Goal: Transaction & Acquisition: Subscribe to service/newsletter

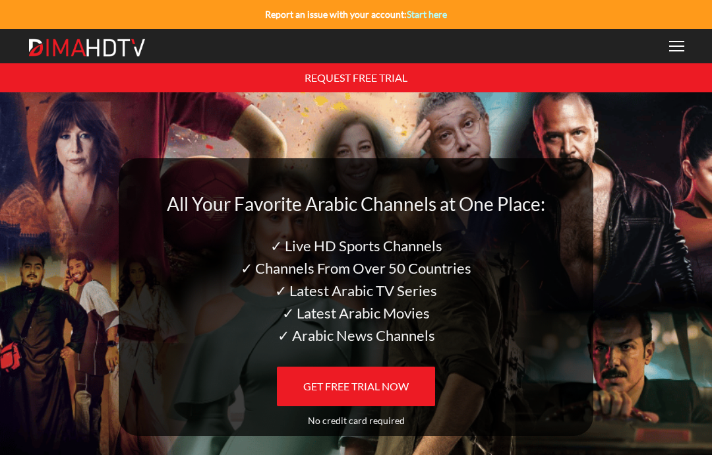
click at [680, 41] on div at bounding box center [677, 46] width 15 height 11
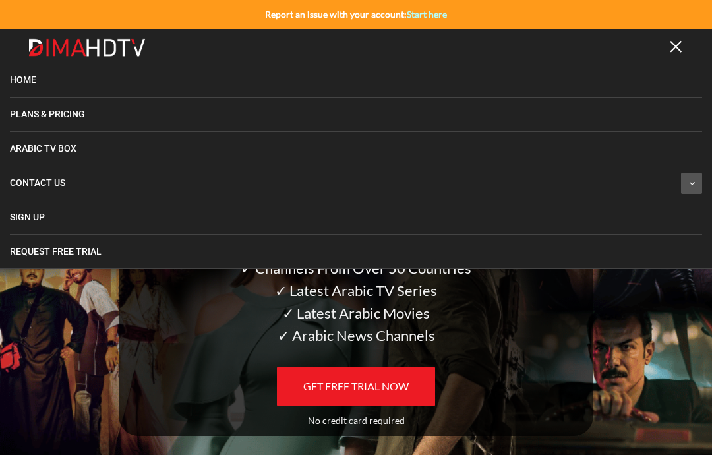
click at [34, 109] on span "Plans & Pricing" at bounding box center [47, 114] width 75 height 11
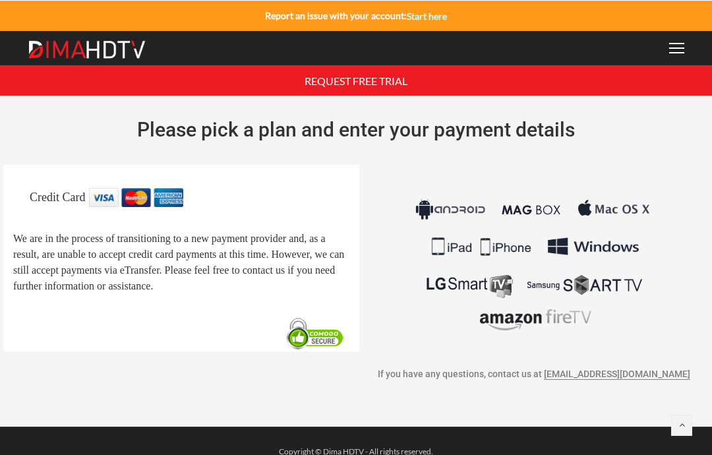
scroll to position [20, 0]
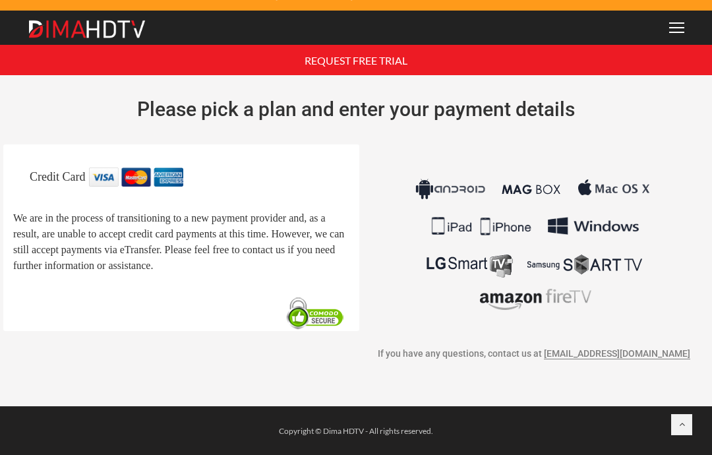
click at [678, 424] on link at bounding box center [682, 424] width 21 height 21
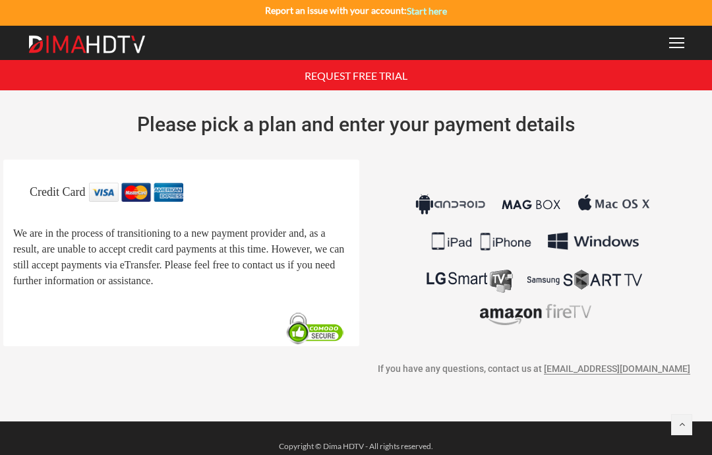
scroll to position [0, 0]
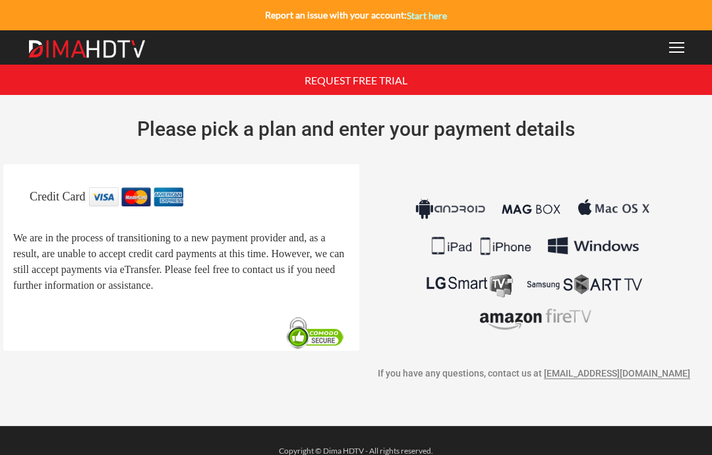
click at [381, 130] on span "Please pick a plan and enter your payment details" at bounding box center [356, 128] width 438 height 23
click at [444, 124] on span "Please pick a plan and enter your payment details" at bounding box center [356, 128] width 438 height 23
click at [171, 188] on img at bounding box center [136, 196] width 94 height 18
click at [108, 185] on div "Credit Card We are in the process of transitioning to a new payment provider an…" at bounding box center [181, 257] width 356 height 186
click at [228, 250] on span "We are in the process of transitioning to a new payment provider and, as a resu…" at bounding box center [178, 261] width 331 height 59
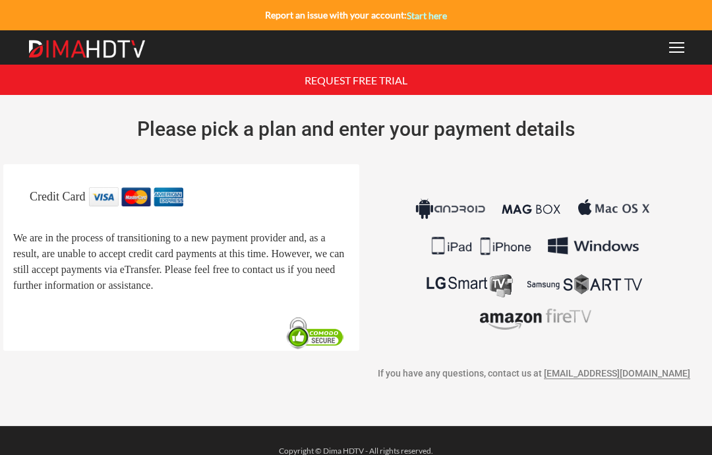
click at [572, 237] on img at bounding box center [534, 264] width 245 height 154
click at [470, 229] on img at bounding box center [534, 264] width 245 height 154
click at [682, 42] on div at bounding box center [677, 47] width 15 height 11
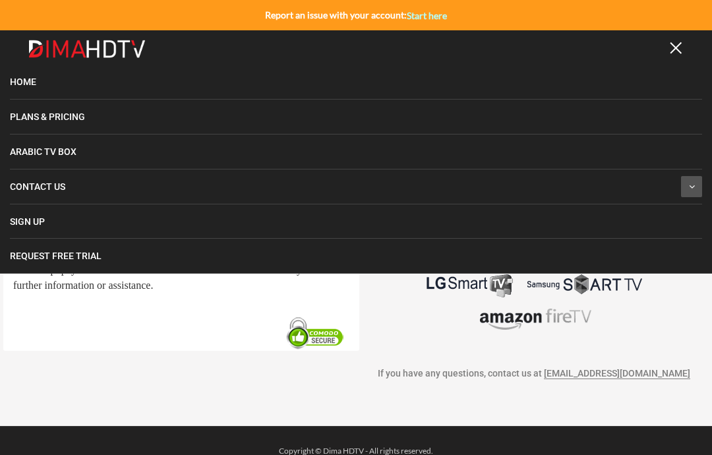
click at [33, 117] on span "Plans & Pricing" at bounding box center [47, 116] width 75 height 11
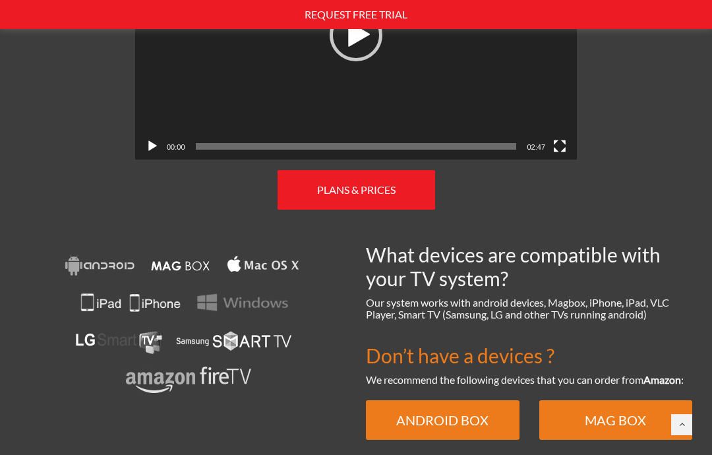
scroll to position [768, 0]
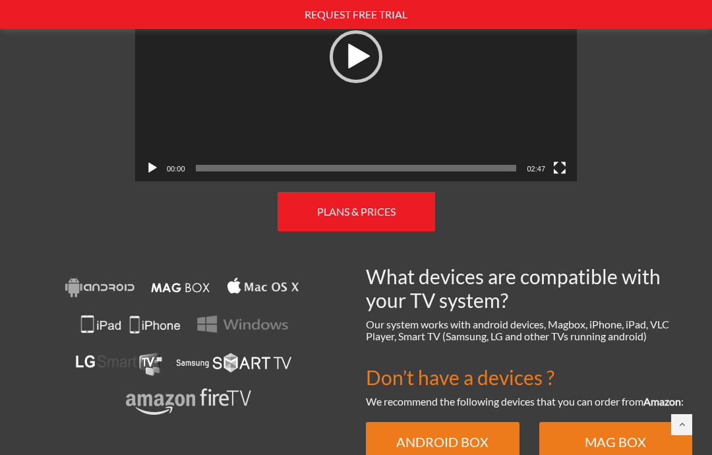
click at [385, 192] on link "PLANS & PRICES" at bounding box center [357, 212] width 158 height 40
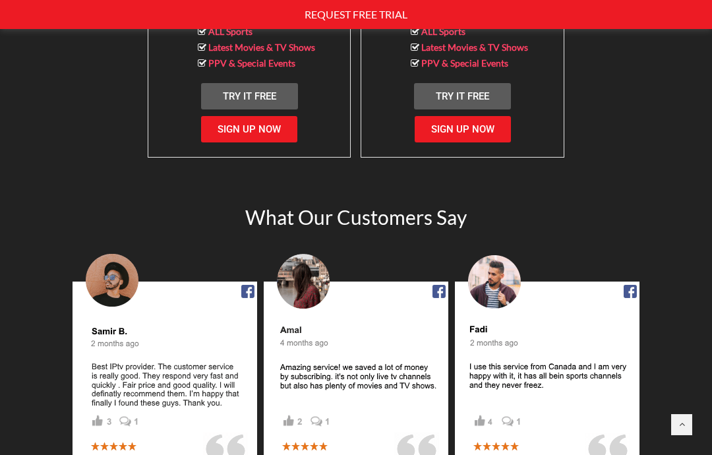
scroll to position [1578, 0]
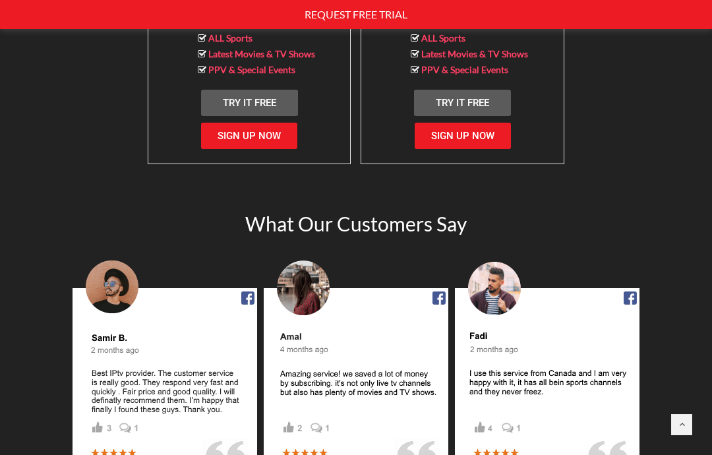
click at [453, 142] on link "Sign Up Now" at bounding box center [463, 136] width 96 height 26
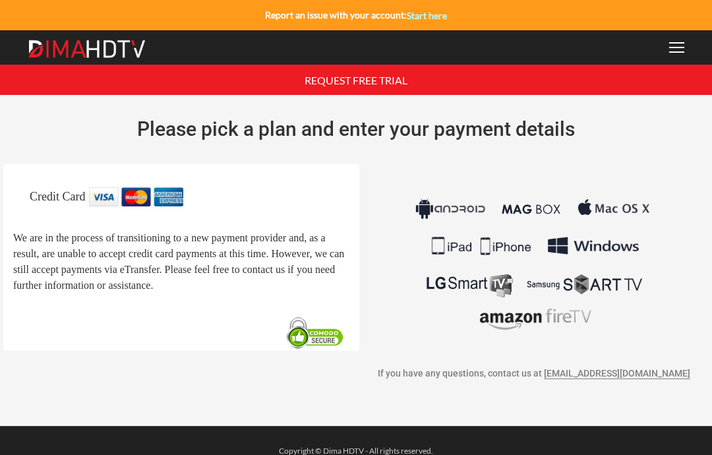
click at [0, 0] on img at bounding box center [0, 0] width 0 height 0
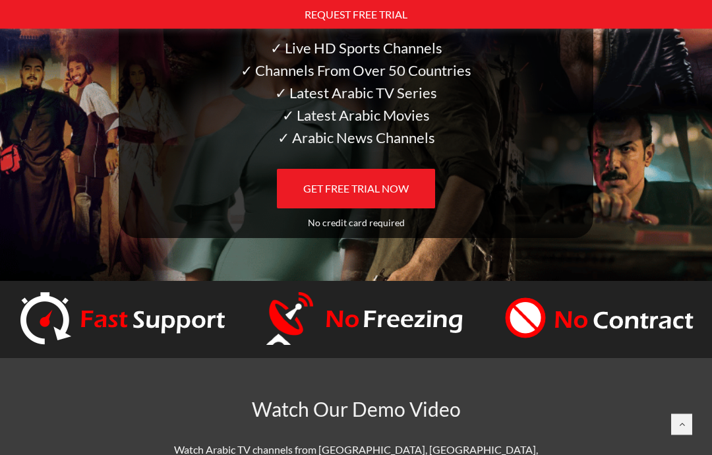
scroll to position [199, 0]
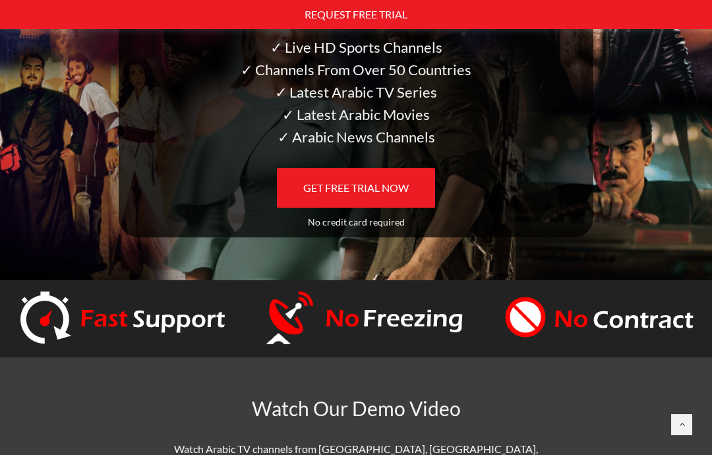
click at [373, 187] on span "GET FREE TRIAL NOW" at bounding box center [356, 187] width 106 height 13
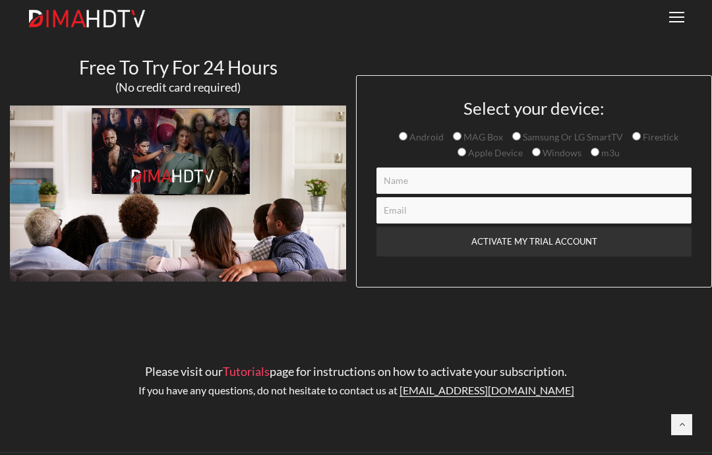
scroll to position [46, 0]
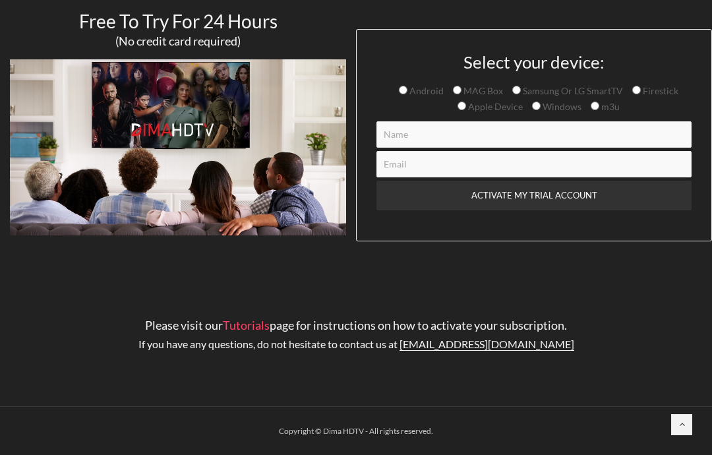
click at [456, 80] on div "Select your device: Android MAG Box Samsung Or LG SmartTV Firestick Apple Devic…" at bounding box center [534, 145] width 315 height 185
click at [455, 77] on div "Select your device: Android MAG Box Samsung Or LG SmartTV Firestick Apple Devic…" at bounding box center [534, 145] width 315 height 185
click at [455, 88] on input "MAG Box" at bounding box center [457, 90] width 9 height 9
radio input "true"
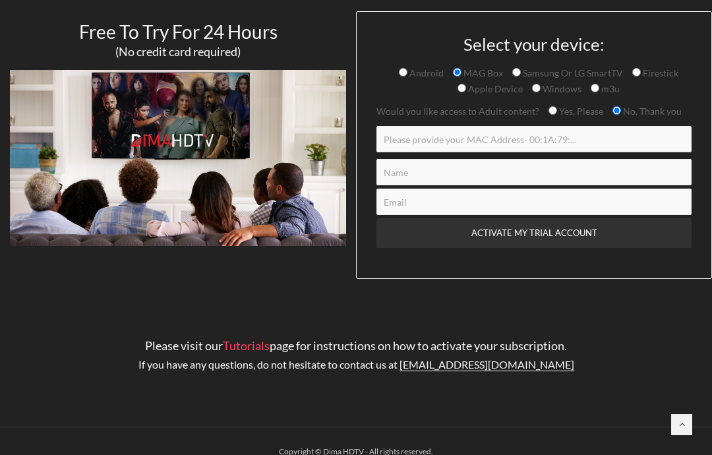
click at [468, 129] on input "Contact form" at bounding box center [534, 139] width 315 height 26
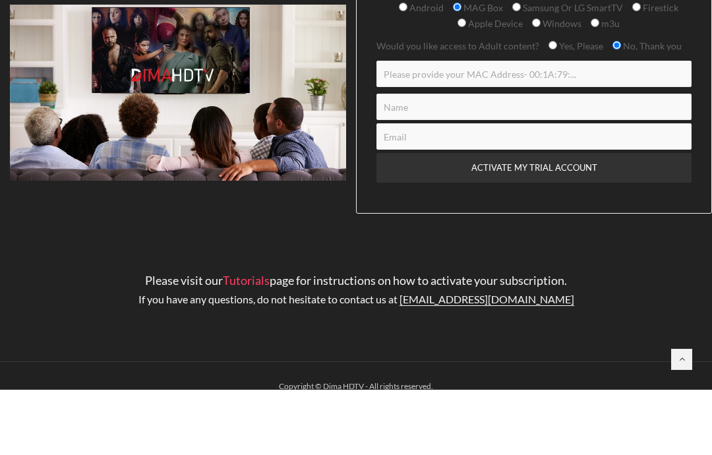
click at [520, 159] on input "Contact form" at bounding box center [534, 172] width 315 height 26
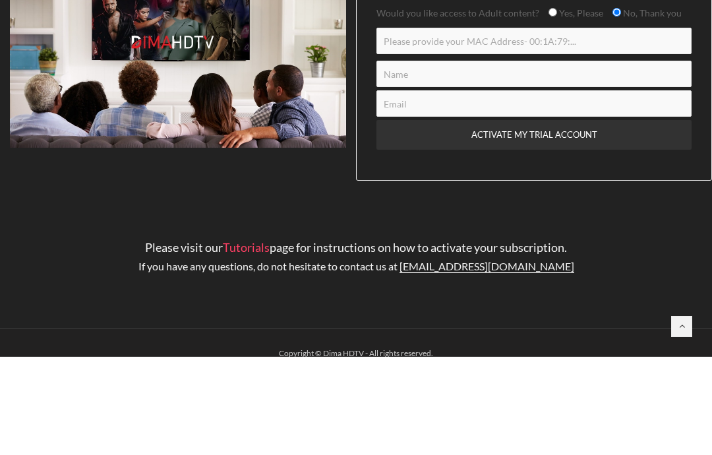
scroll to position [67, 0]
